Goal: Find contact information

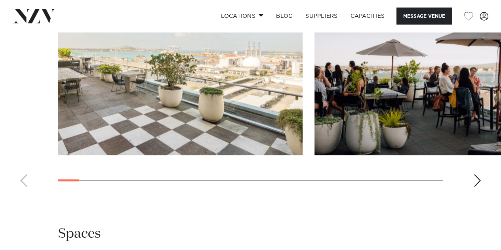
scroll to position [832, 0]
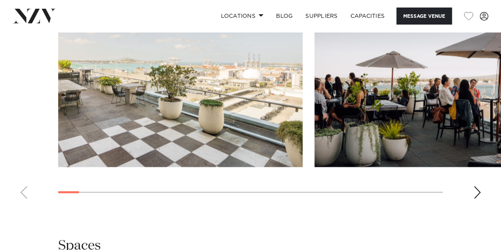
click at [474, 199] on div "Next slide" at bounding box center [478, 192] width 8 height 13
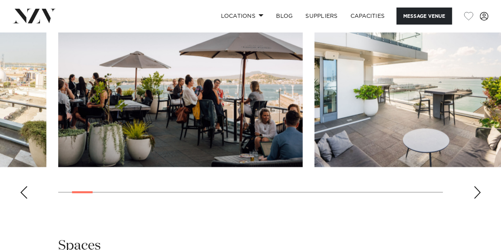
click at [471, 201] on swiper-container at bounding box center [250, 97] width 501 height 218
click at [483, 200] on swiper-container at bounding box center [250, 97] width 501 height 218
click at [478, 199] on div "Next slide" at bounding box center [478, 192] width 8 height 13
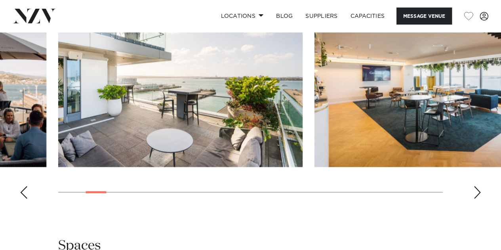
click at [477, 199] on div "Next slide" at bounding box center [478, 192] width 8 height 13
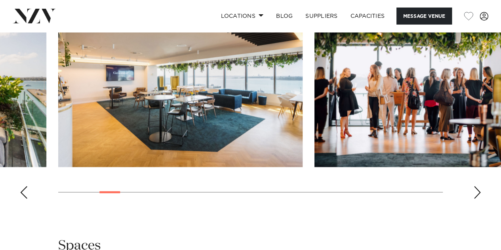
click at [476, 199] on div "Next slide" at bounding box center [478, 192] width 8 height 13
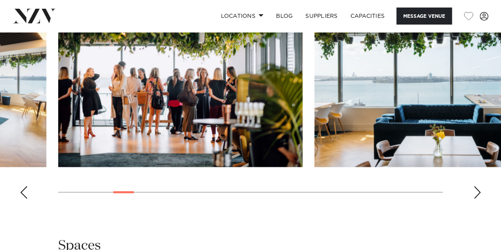
click at [476, 199] on div "Next slide" at bounding box center [478, 192] width 8 height 13
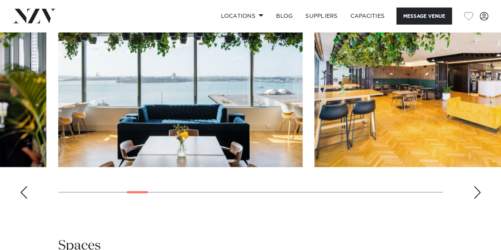
click at [476, 199] on div "Next slide" at bounding box center [478, 192] width 8 height 13
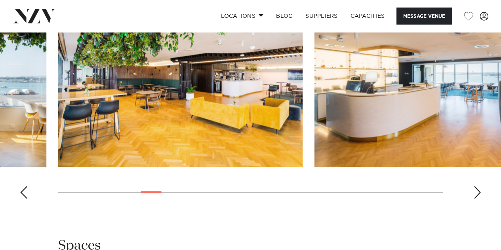
click at [478, 199] on div "Next slide" at bounding box center [478, 192] width 8 height 13
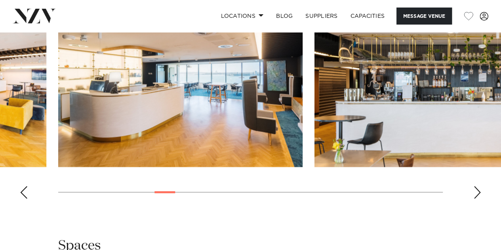
click at [477, 199] on div "Next slide" at bounding box center [478, 192] width 8 height 13
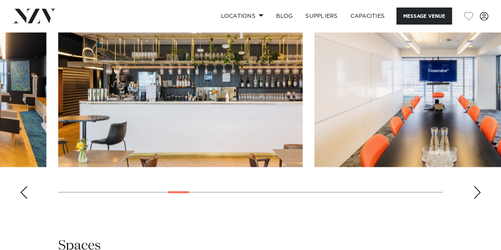
click at [477, 199] on div "Next slide" at bounding box center [478, 192] width 8 height 13
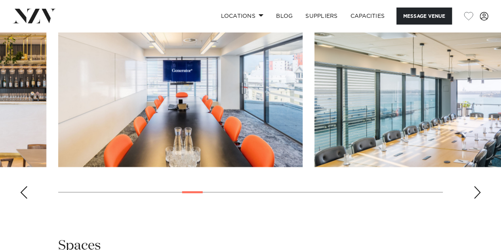
click at [477, 199] on div "Next slide" at bounding box center [478, 192] width 8 height 13
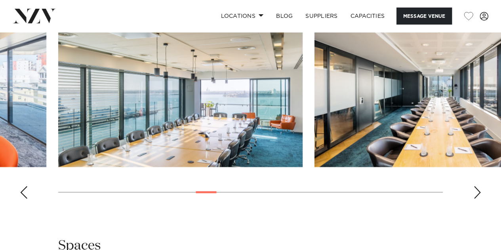
click at [477, 199] on div "Next slide" at bounding box center [478, 192] width 8 height 13
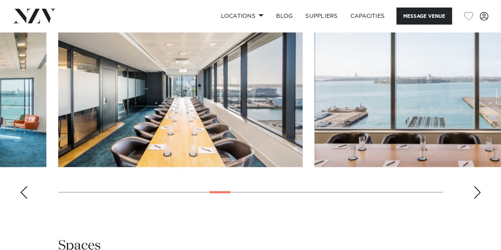
click at [477, 199] on div "Next slide" at bounding box center [478, 192] width 8 height 13
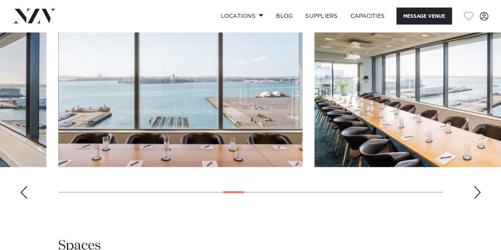
click at [477, 199] on div "Next slide" at bounding box center [478, 192] width 8 height 13
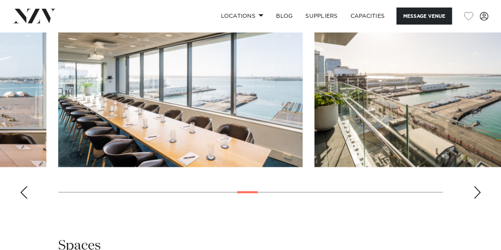
click at [477, 199] on div "Next slide" at bounding box center [478, 192] width 8 height 13
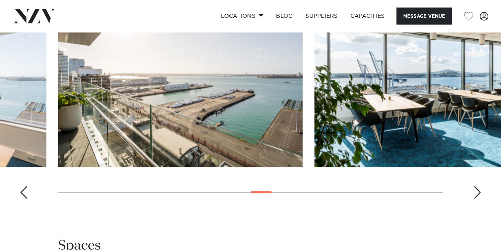
click at [477, 199] on div "Next slide" at bounding box center [478, 192] width 8 height 13
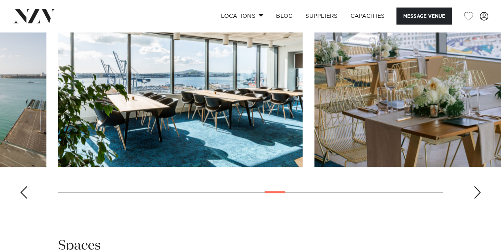
click at [477, 199] on div "Next slide" at bounding box center [478, 192] width 8 height 13
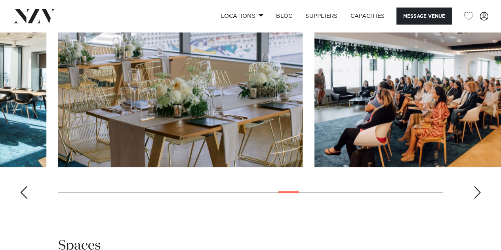
click at [477, 199] on div "Next slide" at bounding box center [478, 192] width 8 height 13
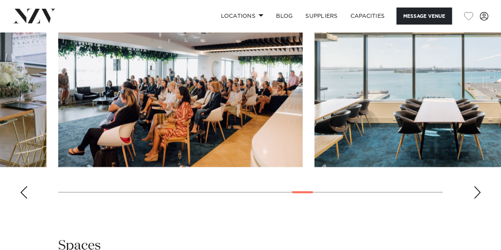
click at [479, 199] on div "Next slide" at bounding box center [478, 192] width 8 height 13
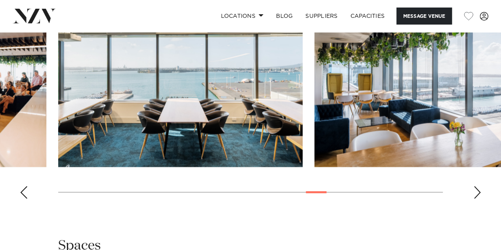
click at [479, 199] on div "Next slide" at bounding box center [478, 192] width 8 height 13
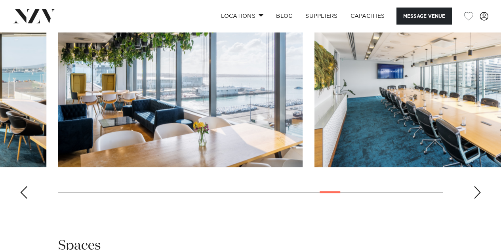
click at [479, 199] on div "Next slide" at bounding box center [478, 192] width 8 height 13
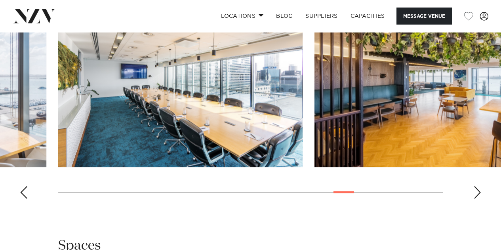
click at [479, 199] on div "Next slide" at bounding box center [478, 192] width 8 height 13
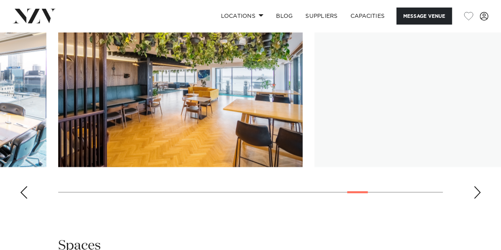
click at [479, 199] on div "Next slide" at bounding box center [478, 192] width 8 height 13
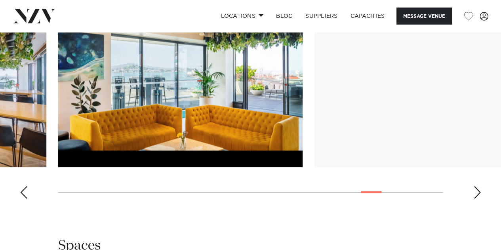
click at [479, 199] on div "Next slide" at bounding box center [478, 192] width 8 height 13
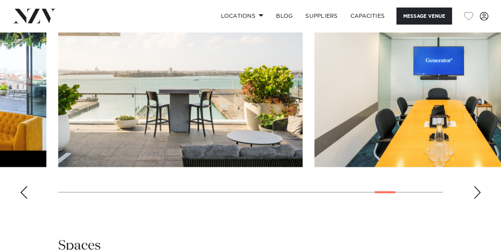
click at [479, 199] on div "Next slide" at bounding box center [478, 192] width 8 height 13
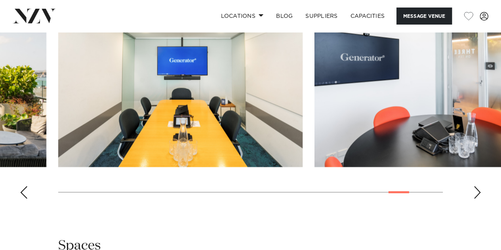
click at [479, 199] on div "Next slide" at bounding box center [478, 192] width 8 height 13
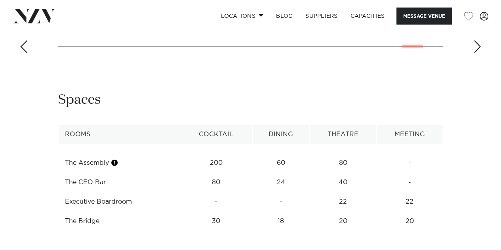
scroll to position [991, 0]
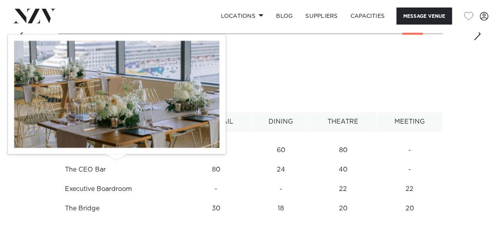
click at [118, 154] on button "button" at bounding box center [115, 150] width 8 height 8
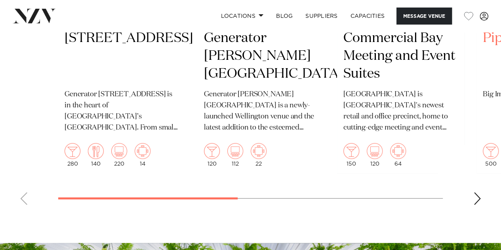
scroll to position [1783, 0]
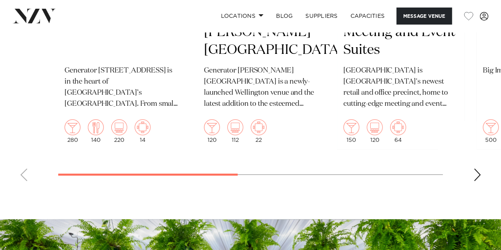
click at [477, 181] on div "Next slide" at bounding box center [478, 174] width 8 height 13
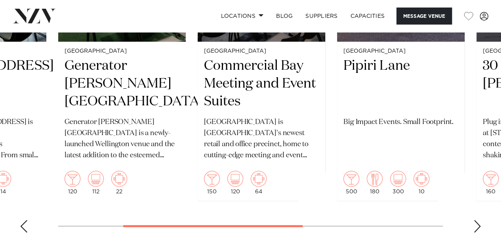
scroll to position [1744, 0]
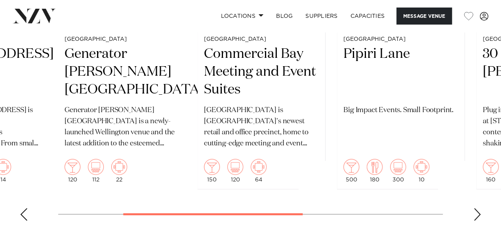
click at [478, 221] on div "Next slide" at bounding box center [478, 214] width 8 height 13
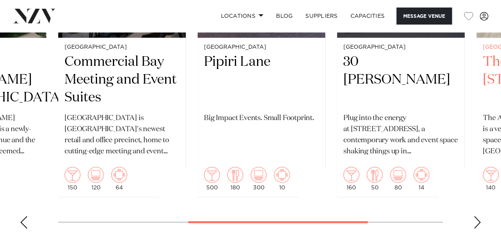
scroll to position [1783, 0]
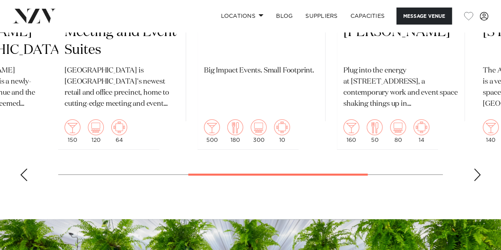
click at [480, 181] on div "Next slide" at bounding box center [478, 174] width 8 height 13
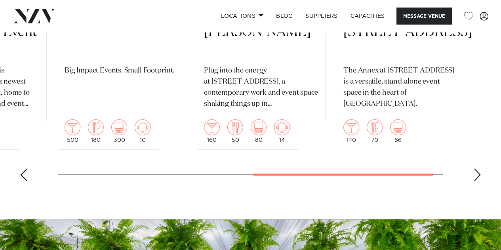
click at [482, 183] on swiper-container "[GEOGRAPHIC_DATA] [STREET_ADDRESS] [GEOGRAPHIC_DATA][STREET_ADDRESS] is in the …" at bounding box center [250, 3] width 501 height 368
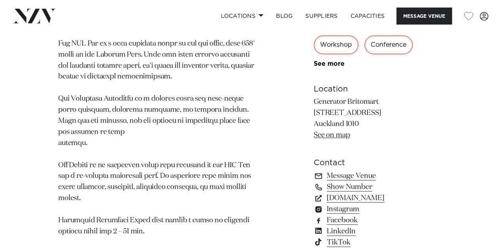
scroll to position [555, 0]
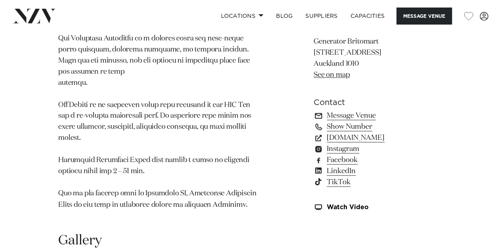
click at [352, 121] on link "Message Venue" at bounding box center [378, 115] width 129 height 11
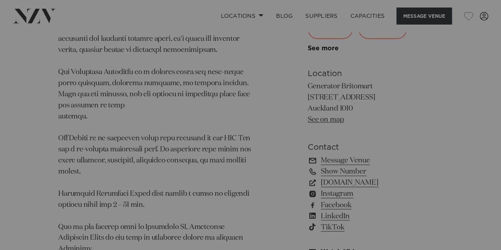
scroll to position [558, 0]
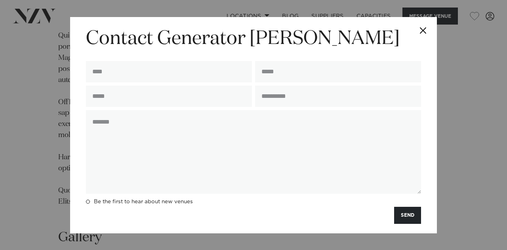
click at [422, 30] on button "Close" at bounding box center [423, 31] width 28 height 28
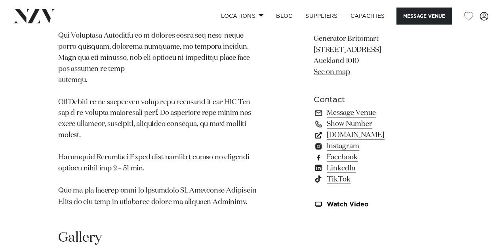
click at [360, 141] on link "[DOMAIN_NAME]" at bounding box center [378, 135] width 129 height 11
